Goal: Task Accomplishment & Management: Use online tool/utility

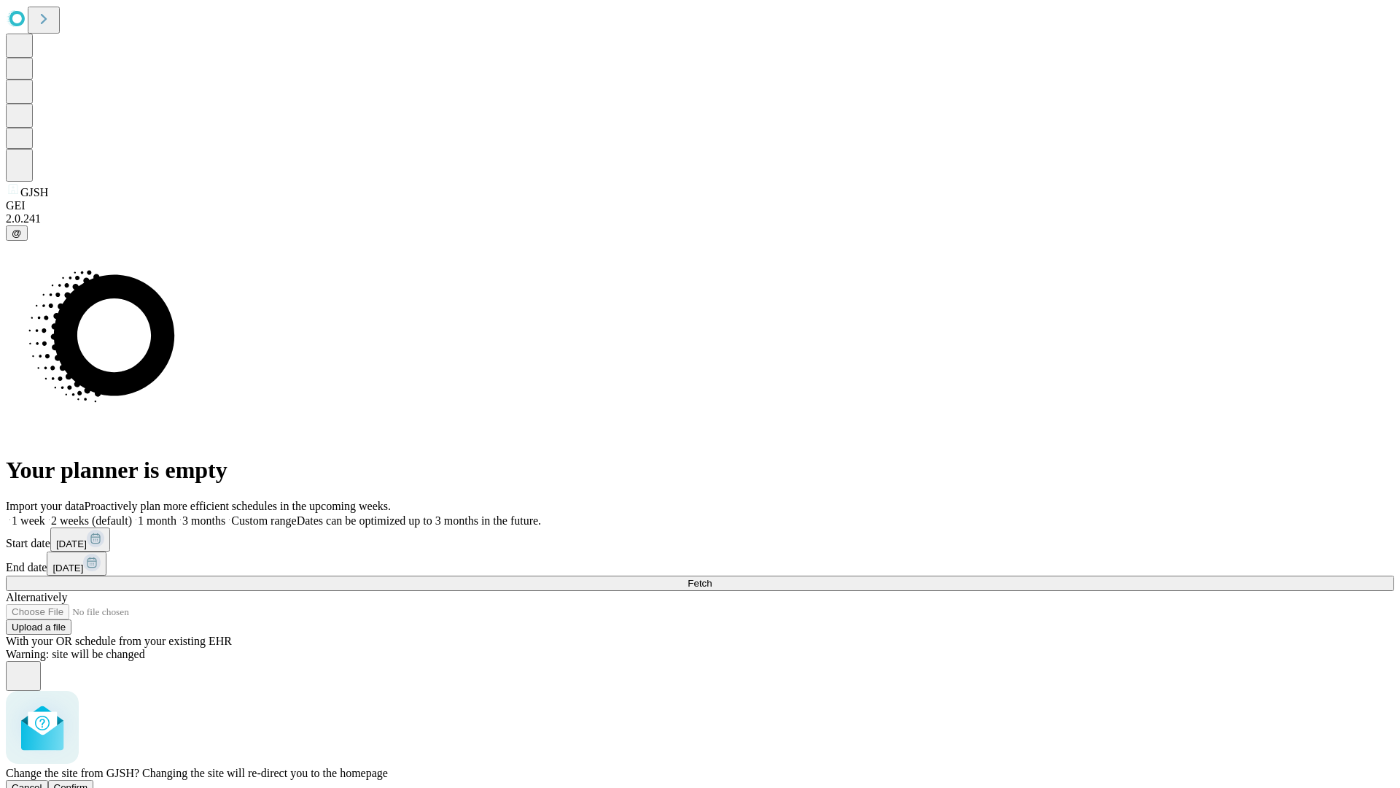
click at [88, 782] on span "Confirm" at bounding box center [71, 787] width 34 height 11
click at [176, 514] on label "1 month" at bounding box center [154, 520] width 44 height 12
click at [712, 578] on span "Fetch" at bounding box center [700, 583] width 24 height 11
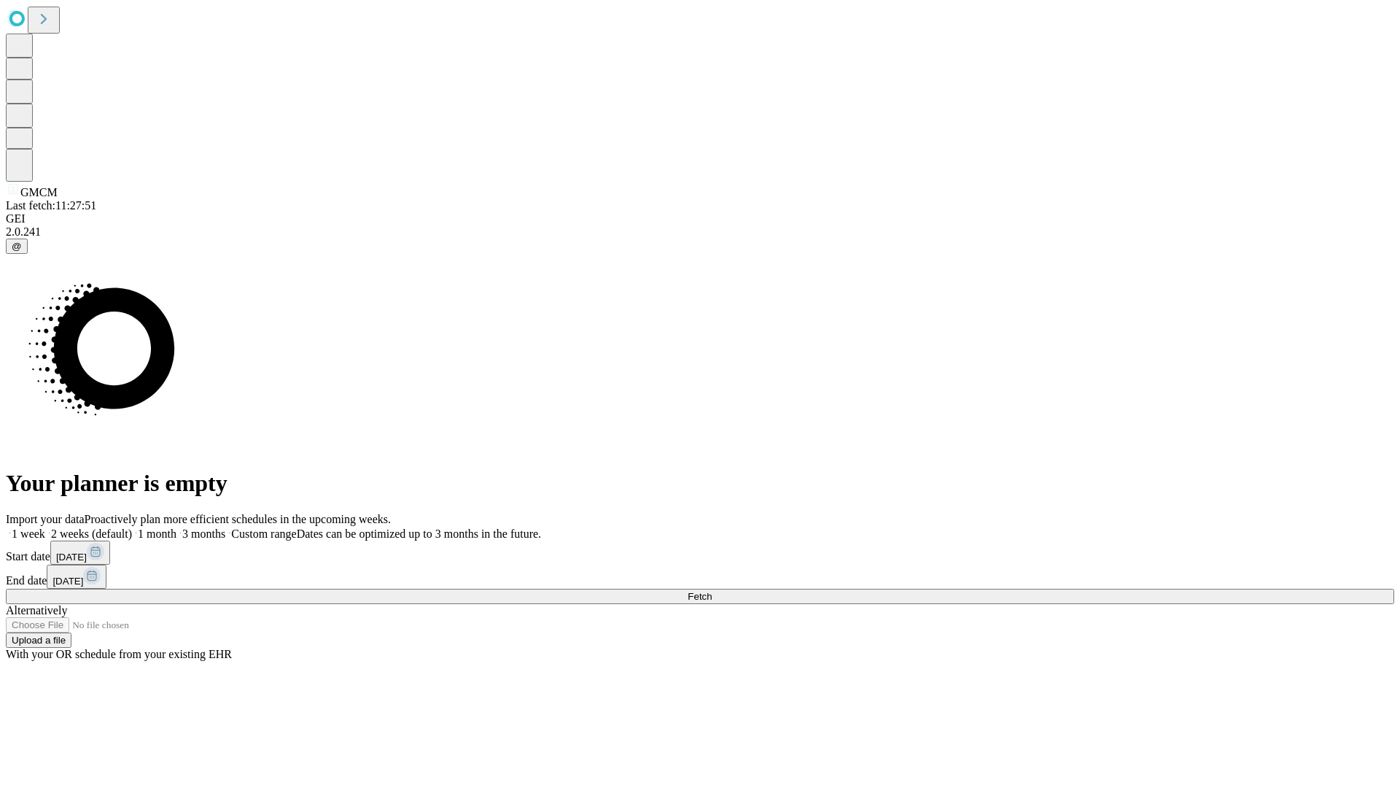
click at [712, 591] on span "Fetch" at bounding box center [700, 596] width 24 height 11
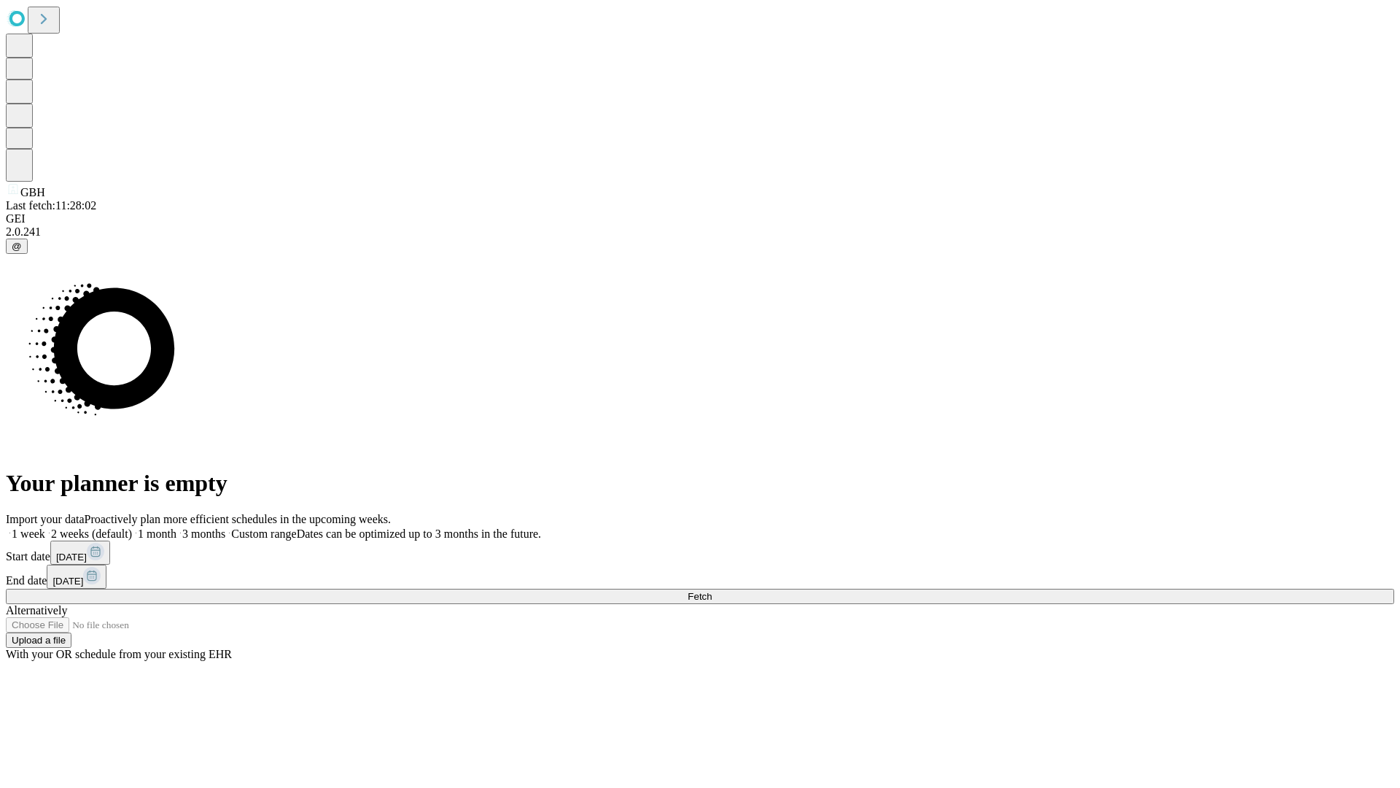
click at [712, 591] on span "Fetch" at bounding box center [700, 596] width 24 height 11
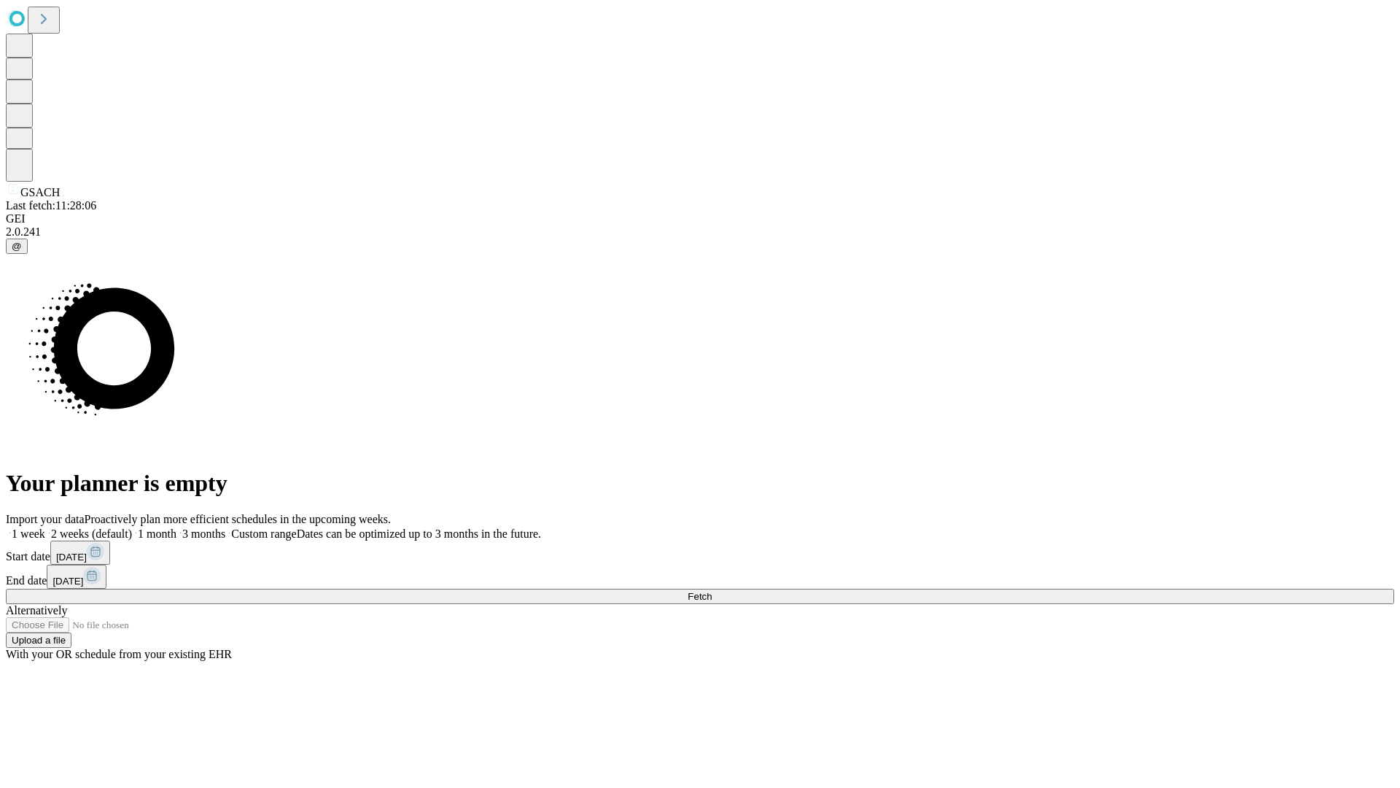
click at [176, 527] on label "1 month" at bounding box center [154, 533] width 44 height 12
click at [712, 591] on span "Fetch" at bounding box center [700, 596] width 24 height 11
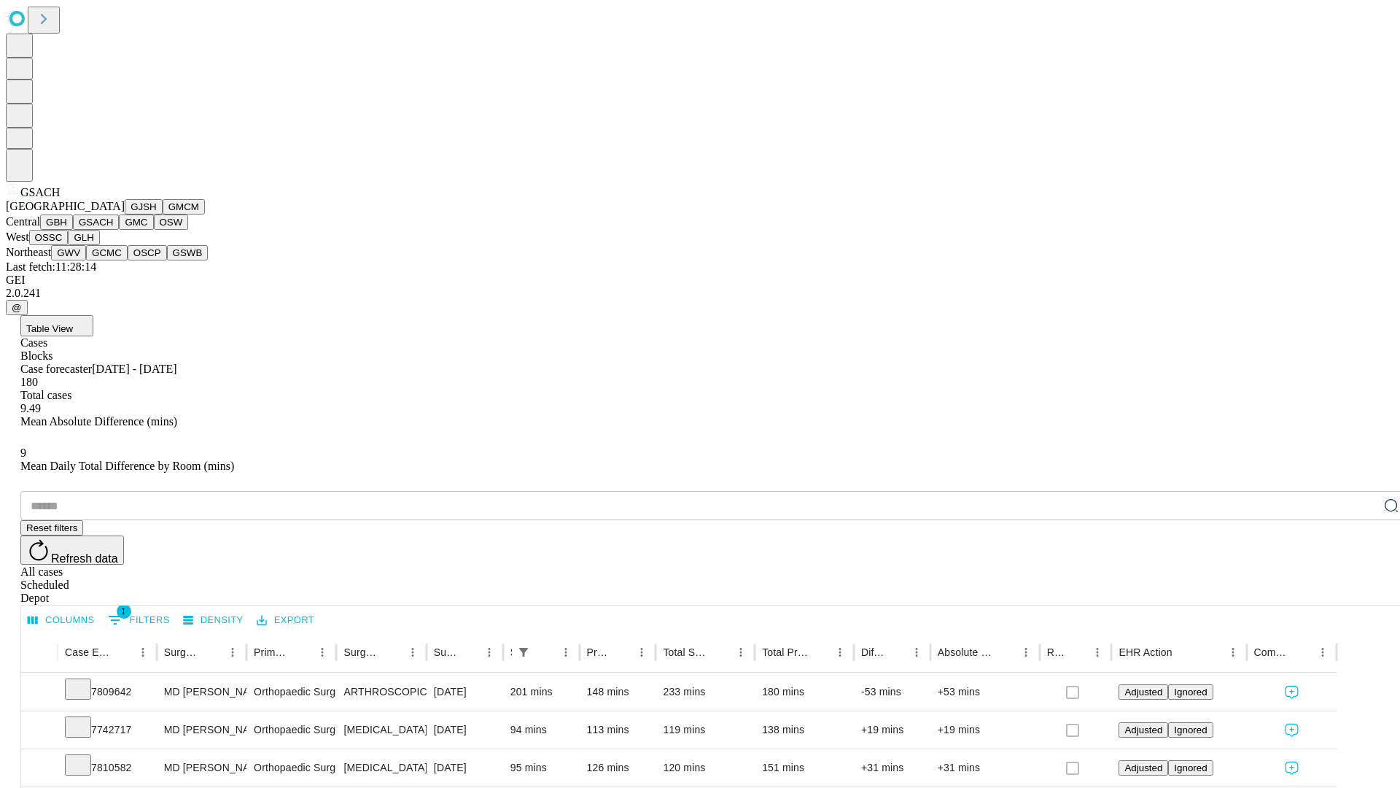
click at [119, 230] on button "GMC" at bounding box center [136, 221] width 34 height 15
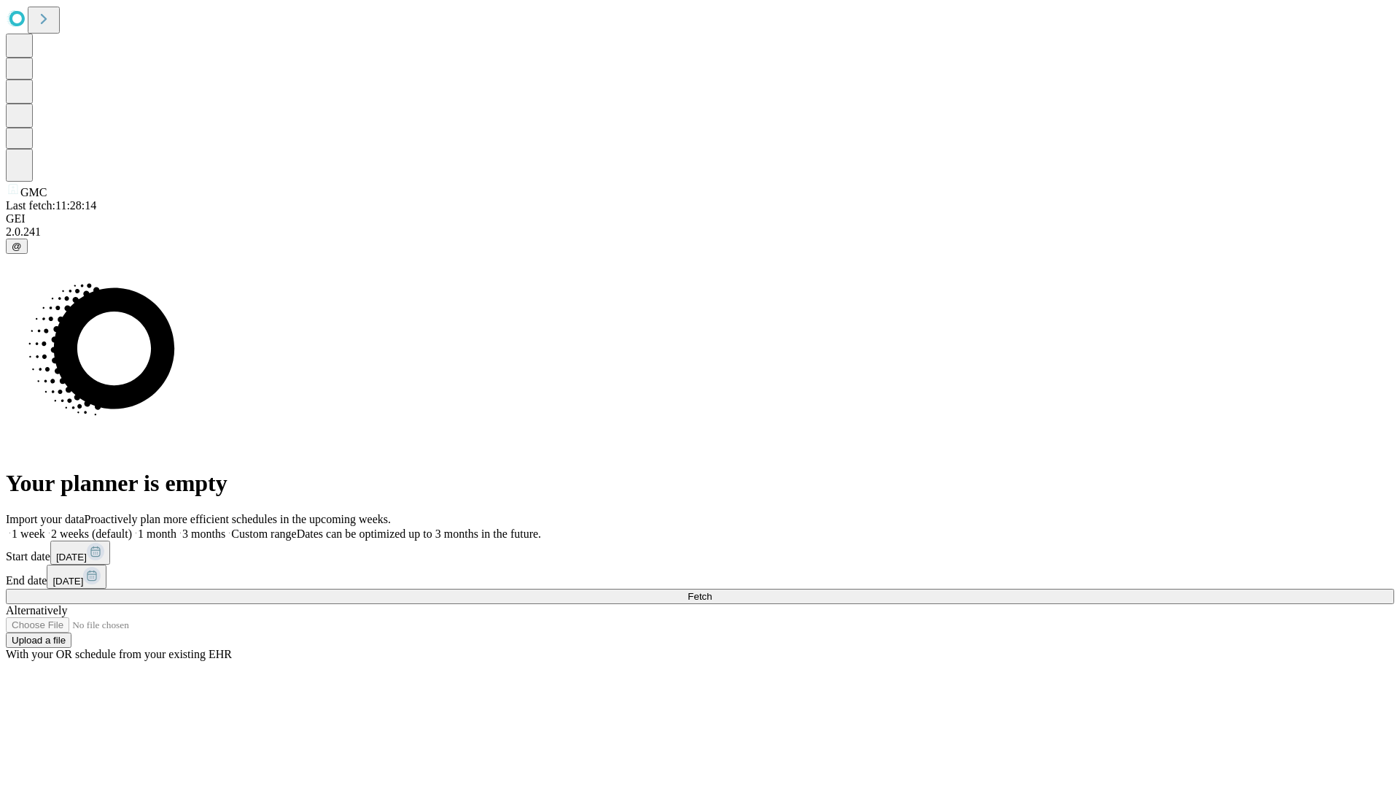
click at [712, 591] on span "Fetch" at bounding box center [700, 596] width 24 height 11
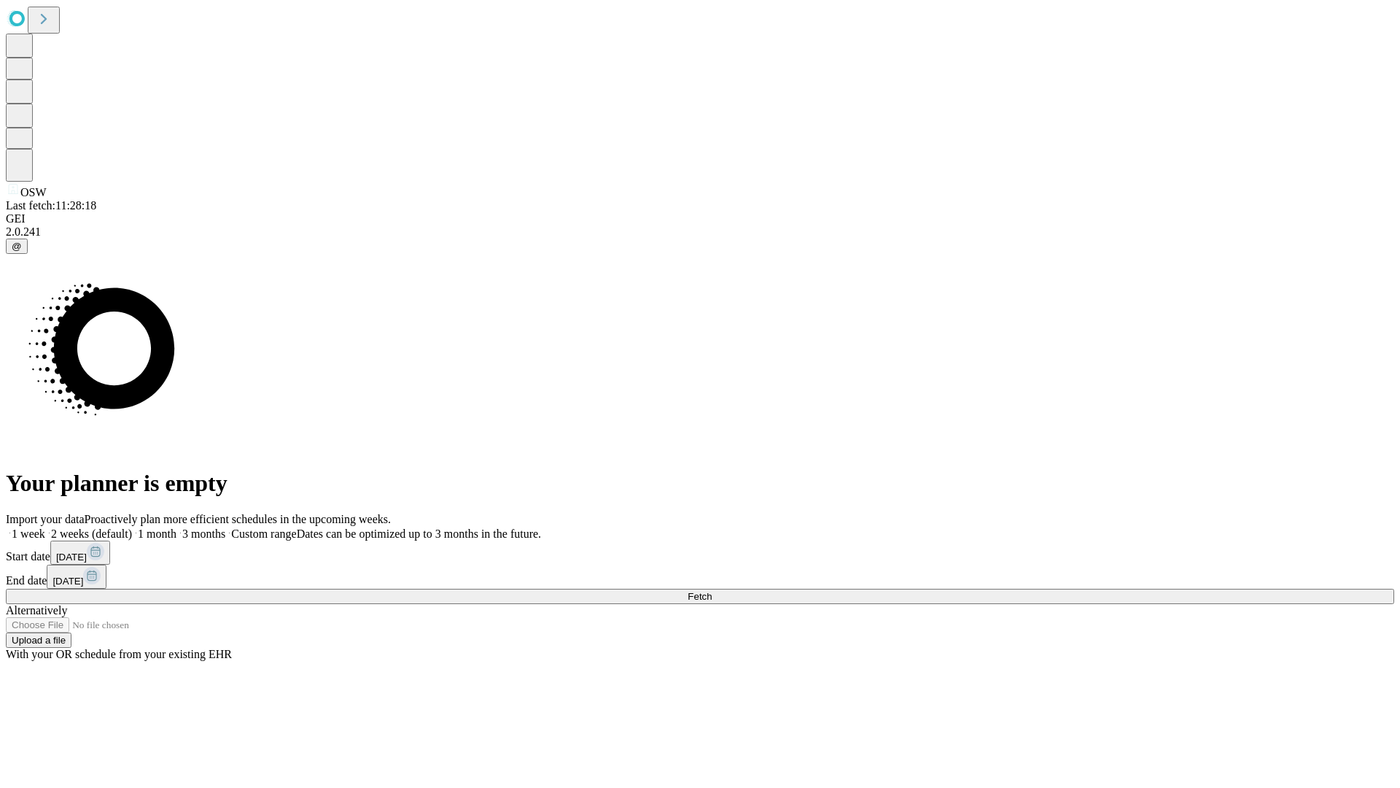
click at [712, 591] on span "Fetch" at bounding box center [700, 596] width 24 height 11
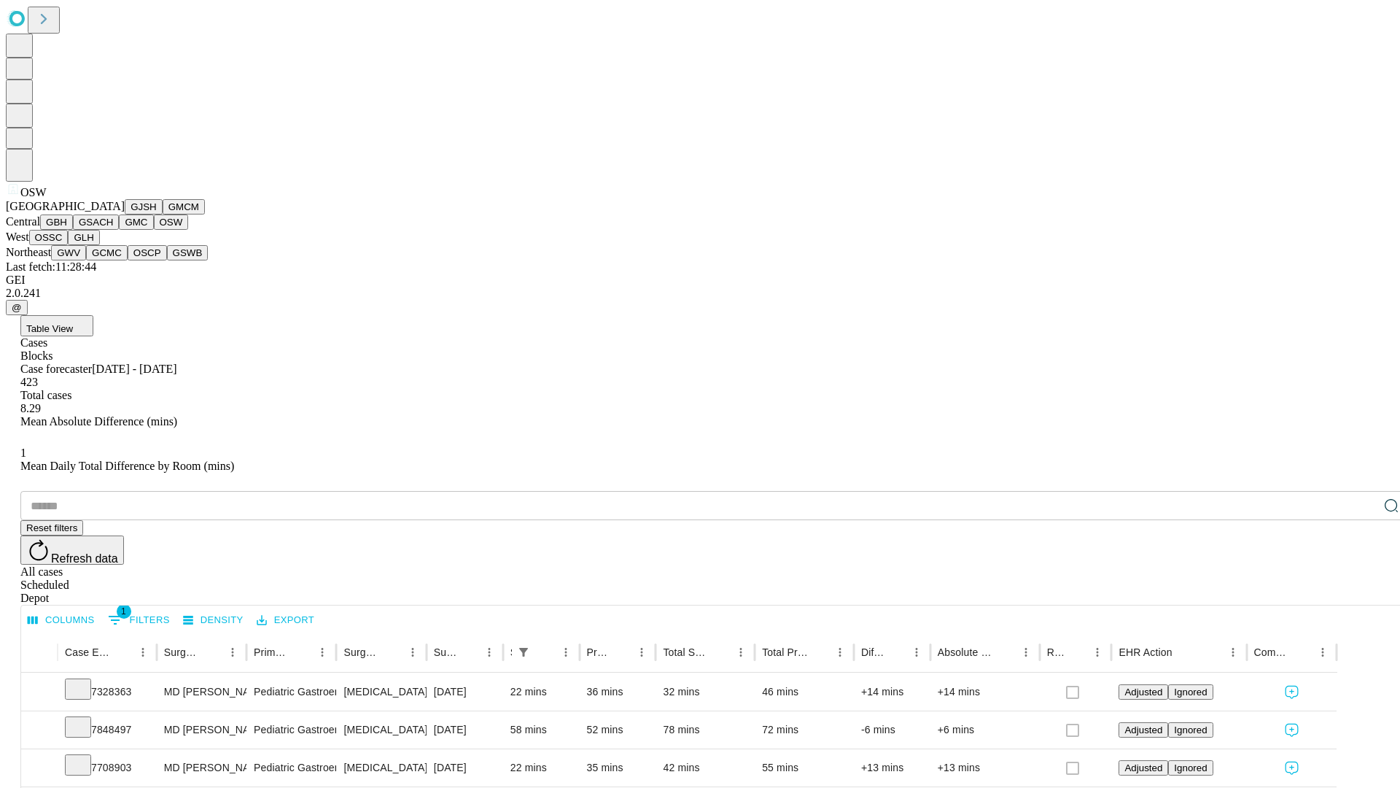
click at [69, 245] on button "OSSC" at bounding box center [48, 237] width 39 height 15
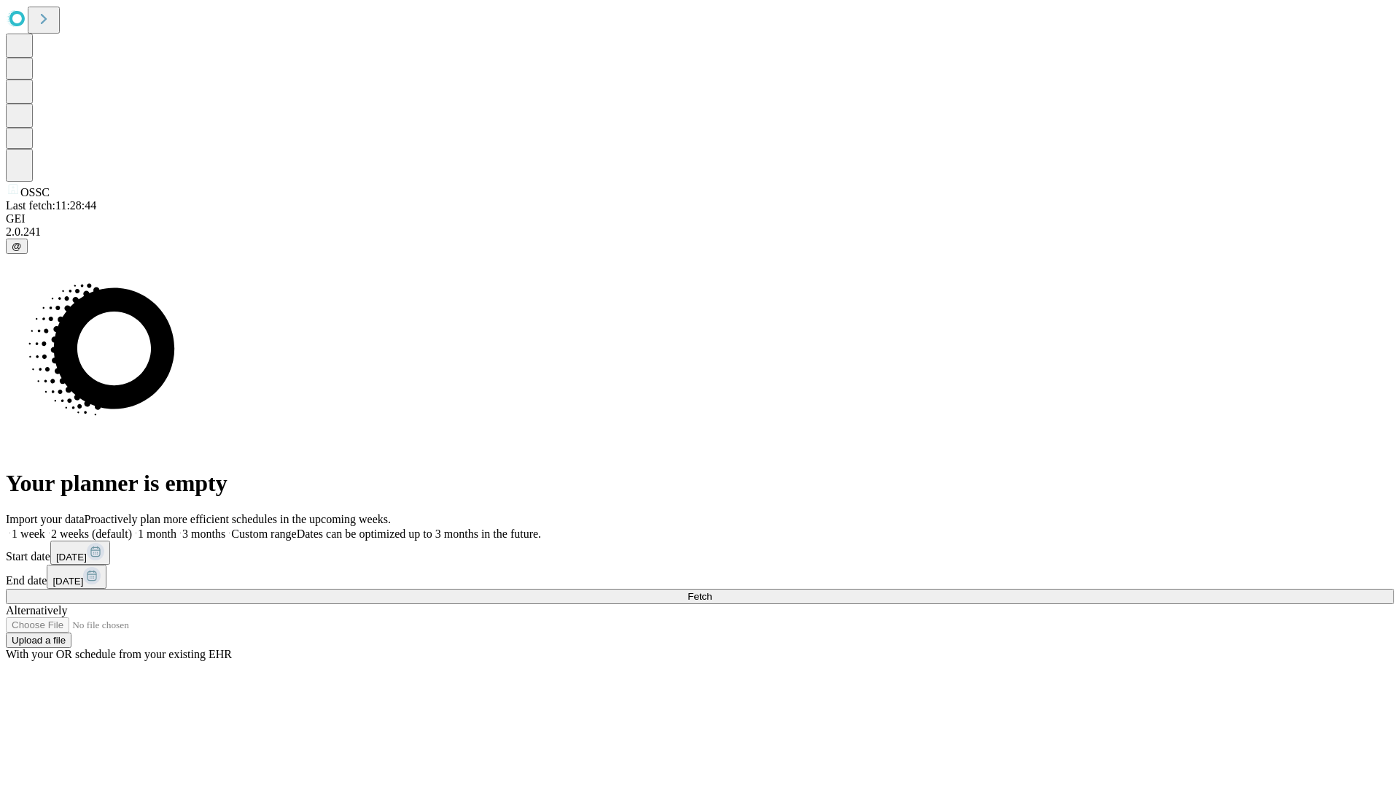
click at [176, 527] on label "1 month" at bounding box center [154, 533] width 44 height 12
click at [712, 591] on span "Fetch" at bounding box center [700, 596] width 24 height 11
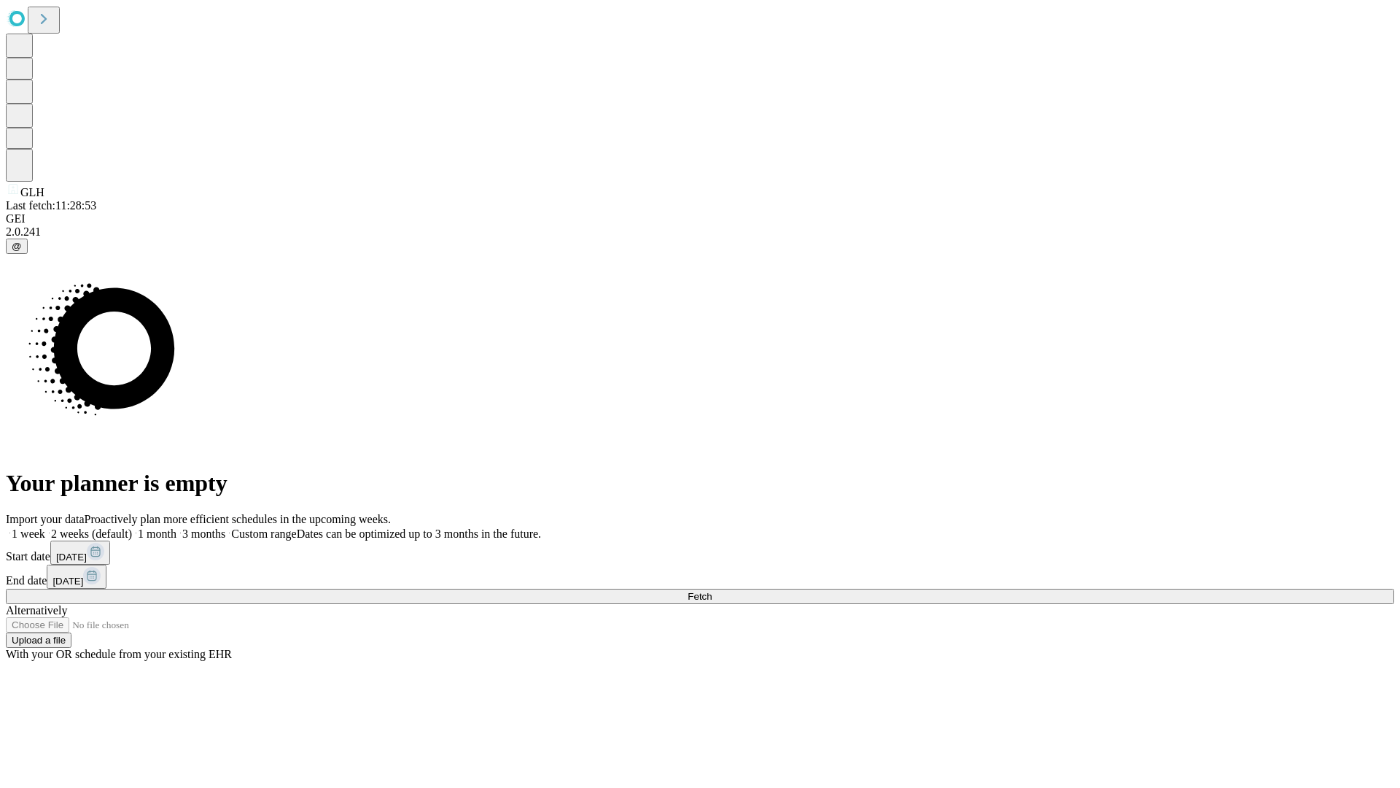
click at [176, 527] on label "1 month" at bounding box center [154, 533] width 44 height 12
click at [712, 591] on span "Fetch" at bounding box center [700, 596] width 24 height 11
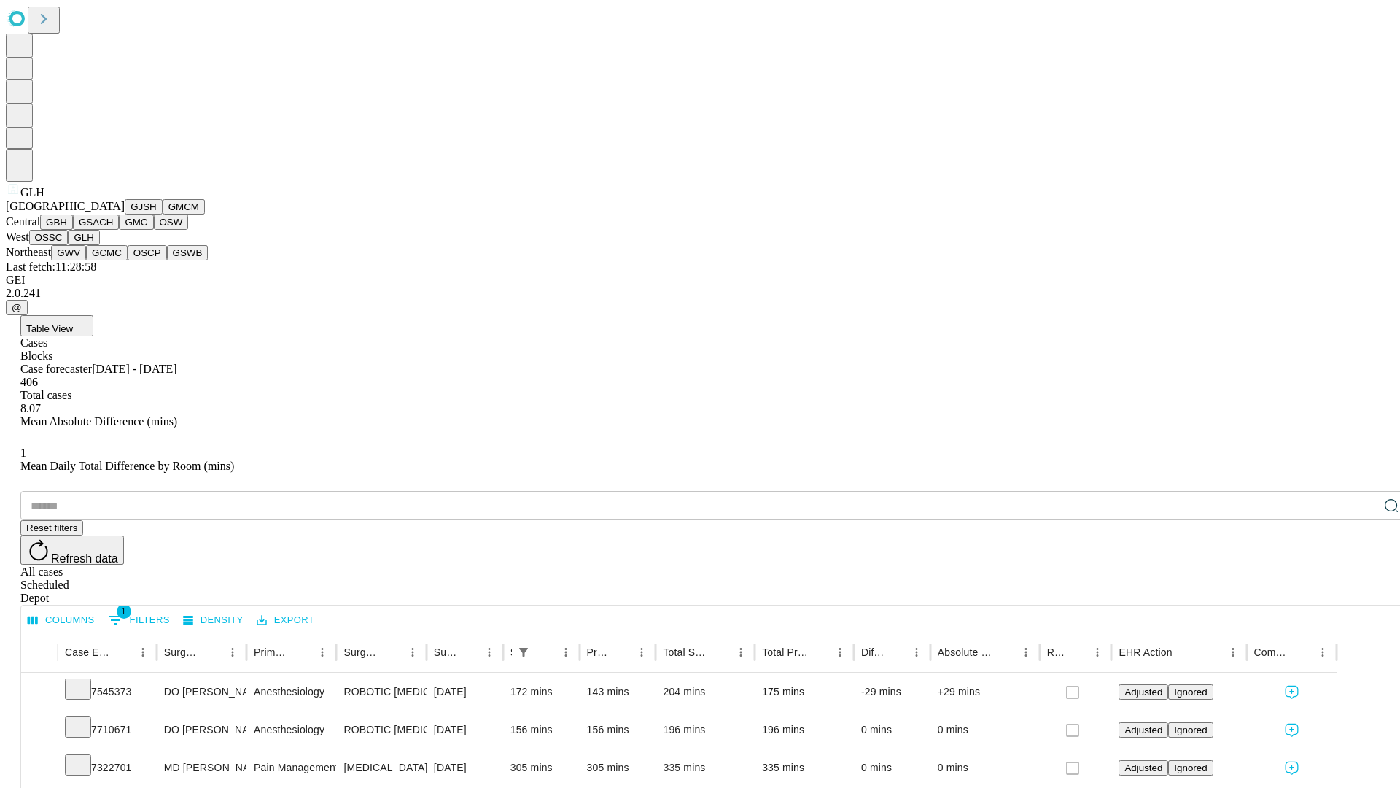
click at [86, 260] on button "GWV" at bounding box center [68, 252] width 35 height 15
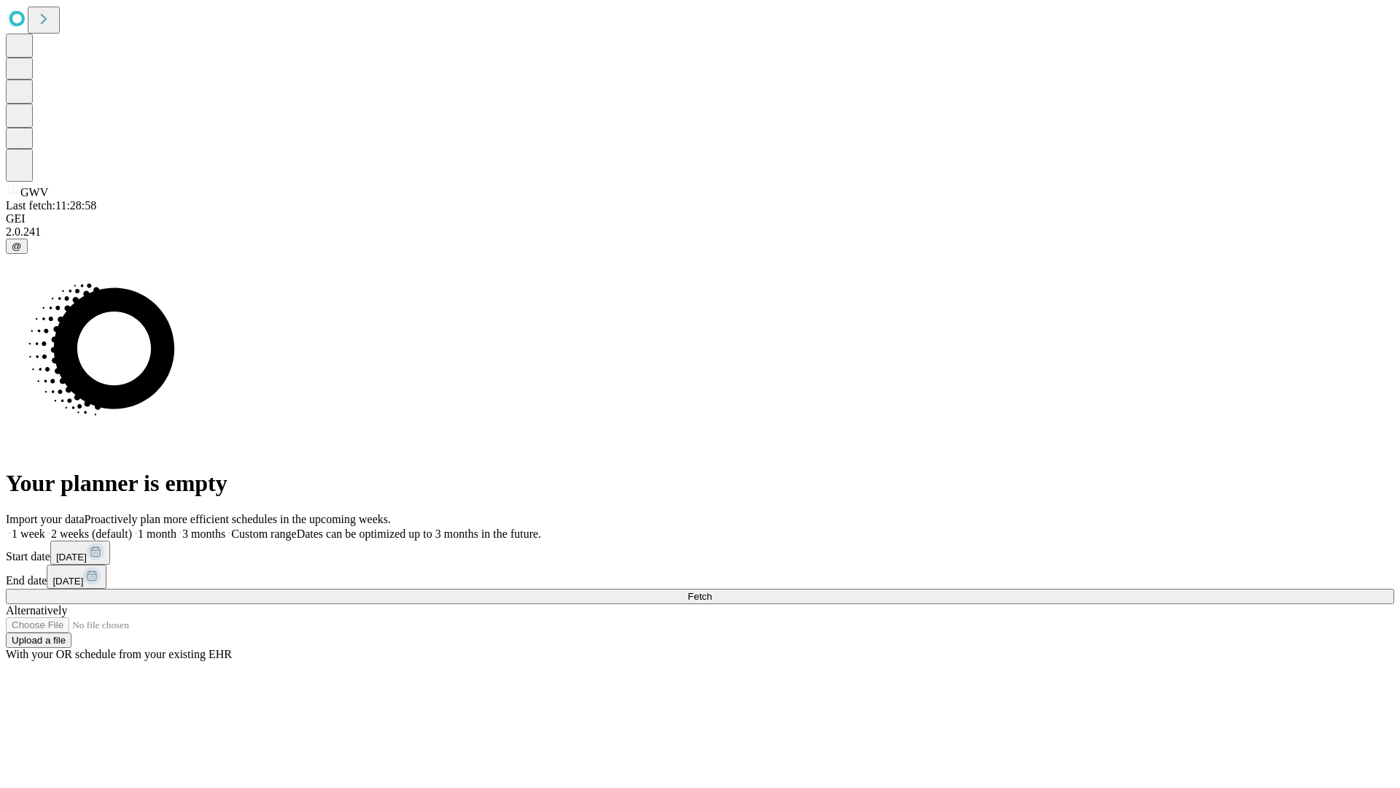
click at [176, 527] on label "1 month" at bounding box center [154, 533] width 44 height 12
click at [712, 591] on span "Fetch" at bounding box center [700, 596] width 24 height 11
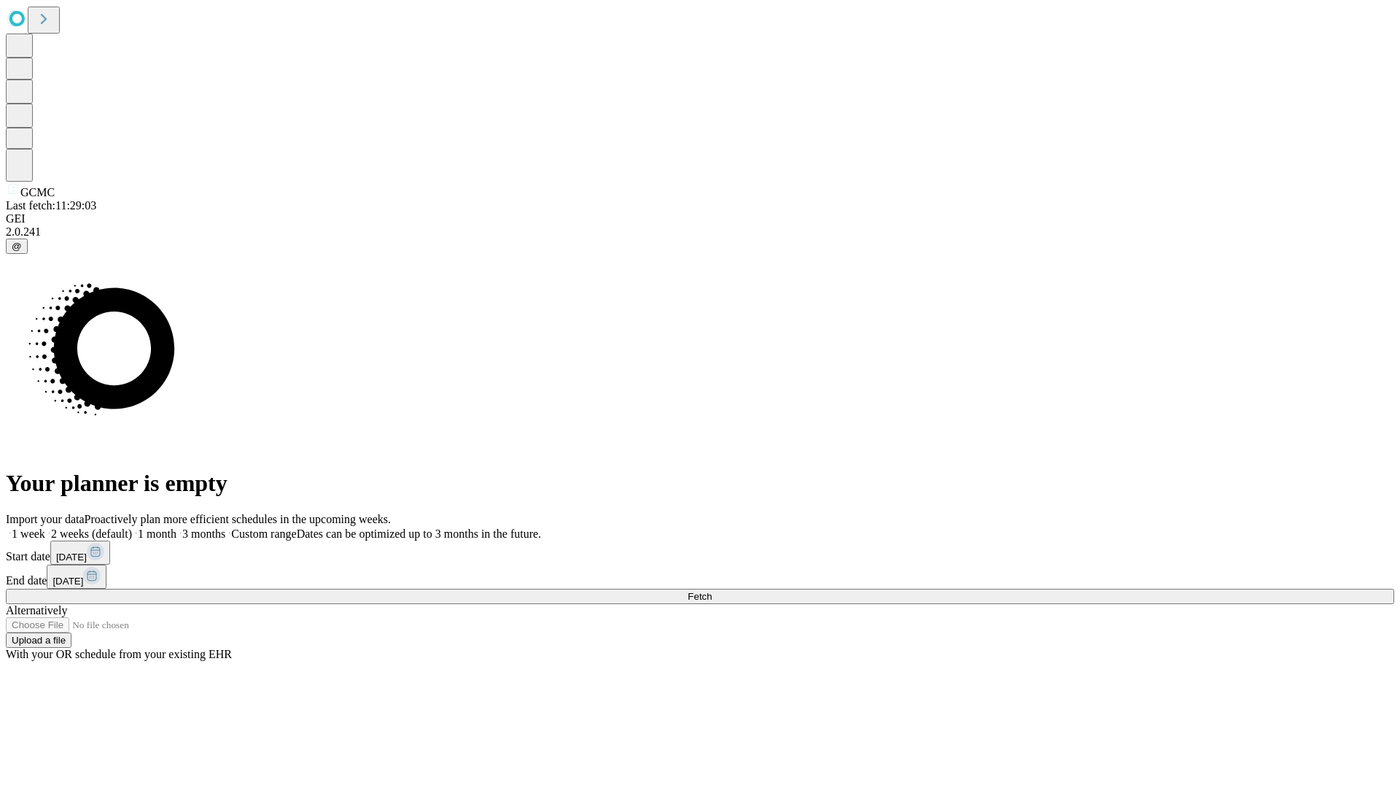
click at [176, 527] on label "1 month" at bounding box center [154, 533] width 44 height 12
click at [712, 591] on span "Fetch" at bounding box center [700, 596] width 24 height 11
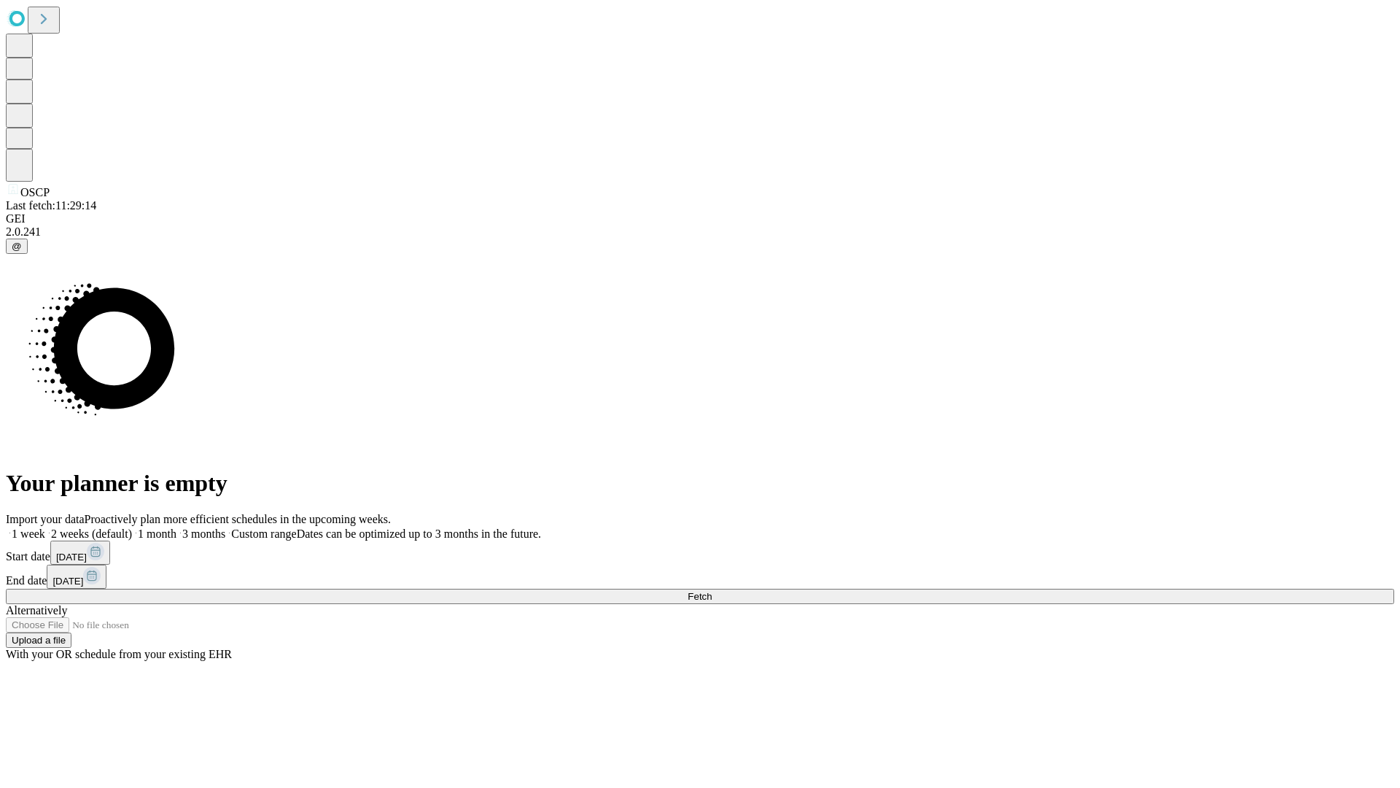
click at [176, 527] on label "1 month" at bounding box center [154, 533] width 44 height 12
click at [712, 591] on span "Fetch" at bounding box center [700, 596] width 24 height 11
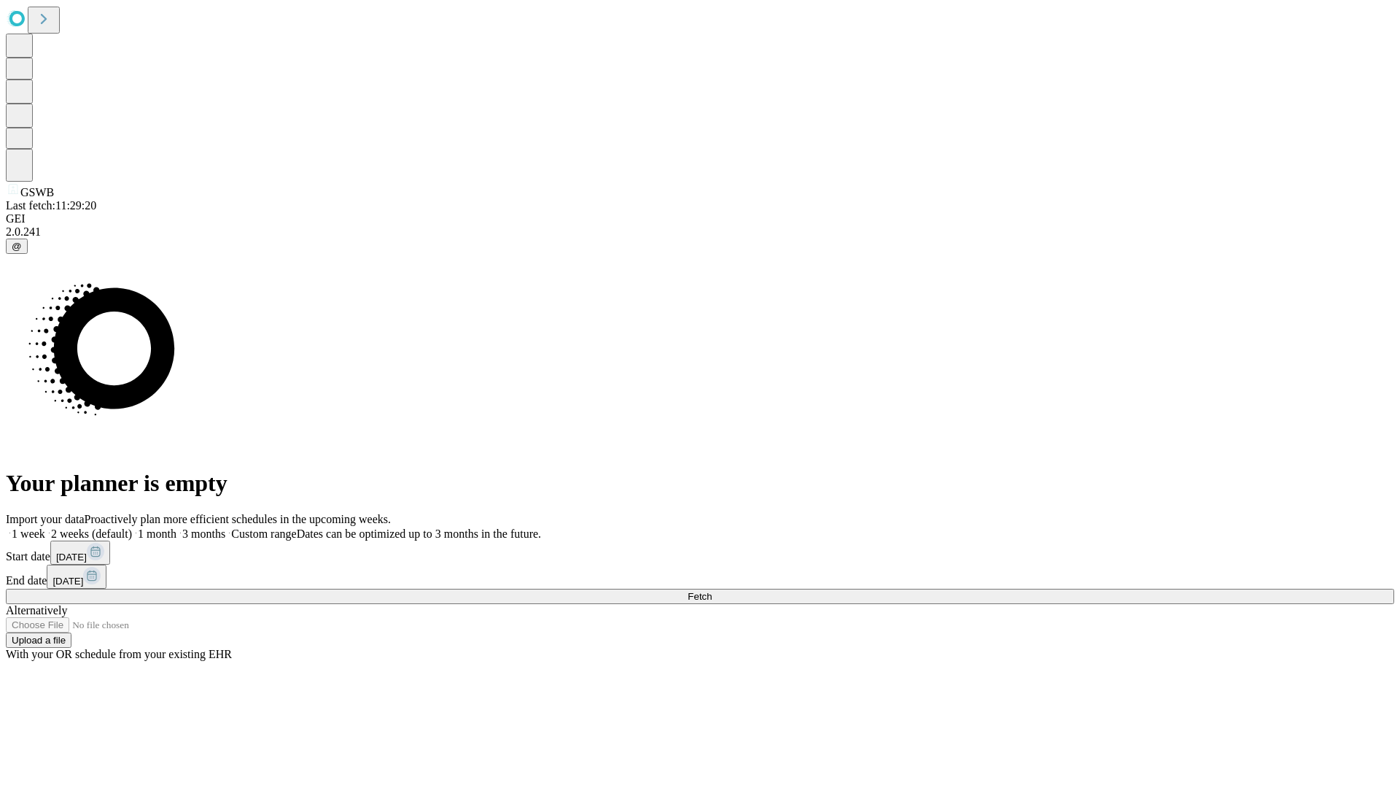
click at [176, 527] on label "1 month" at bounding box center [154, 533] width 44 height 12
click at [712, 591] on span "Fetch" at bounding box center [700, 596] width 24 height 11
